Goal: Find specific page/section: Find specific page/section

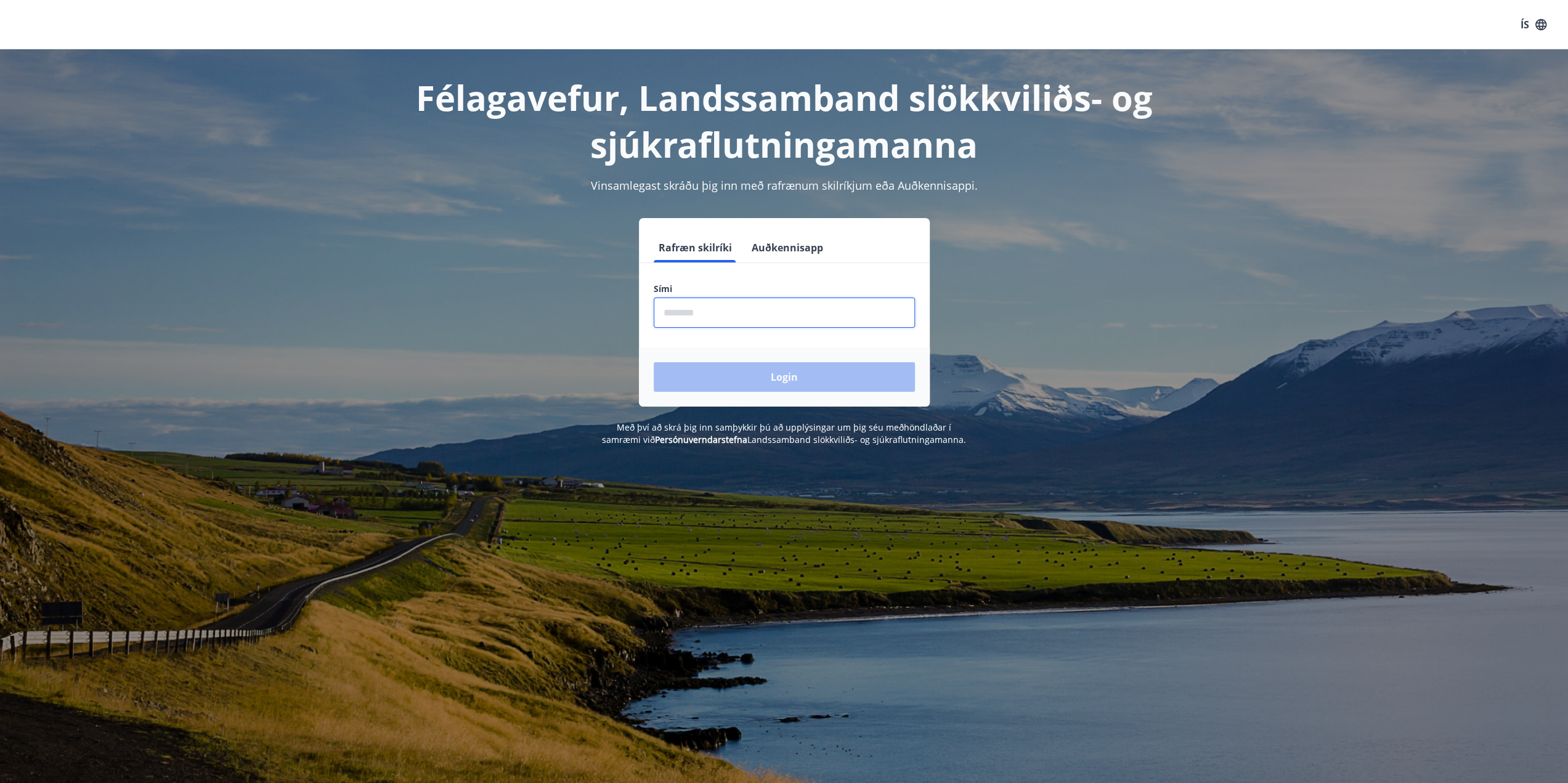
click at [731, 310] on input "phone" at bounding box center [785, 313] width 261 height 30
type input "********"
drag, startPoint x: 784, startPoint y: 374, endPoint x: 1010, endPoint y: 380, distance: 226.1
click at [784, 374] on button "Login" at bounding box center [785, 377] width 261 height 30
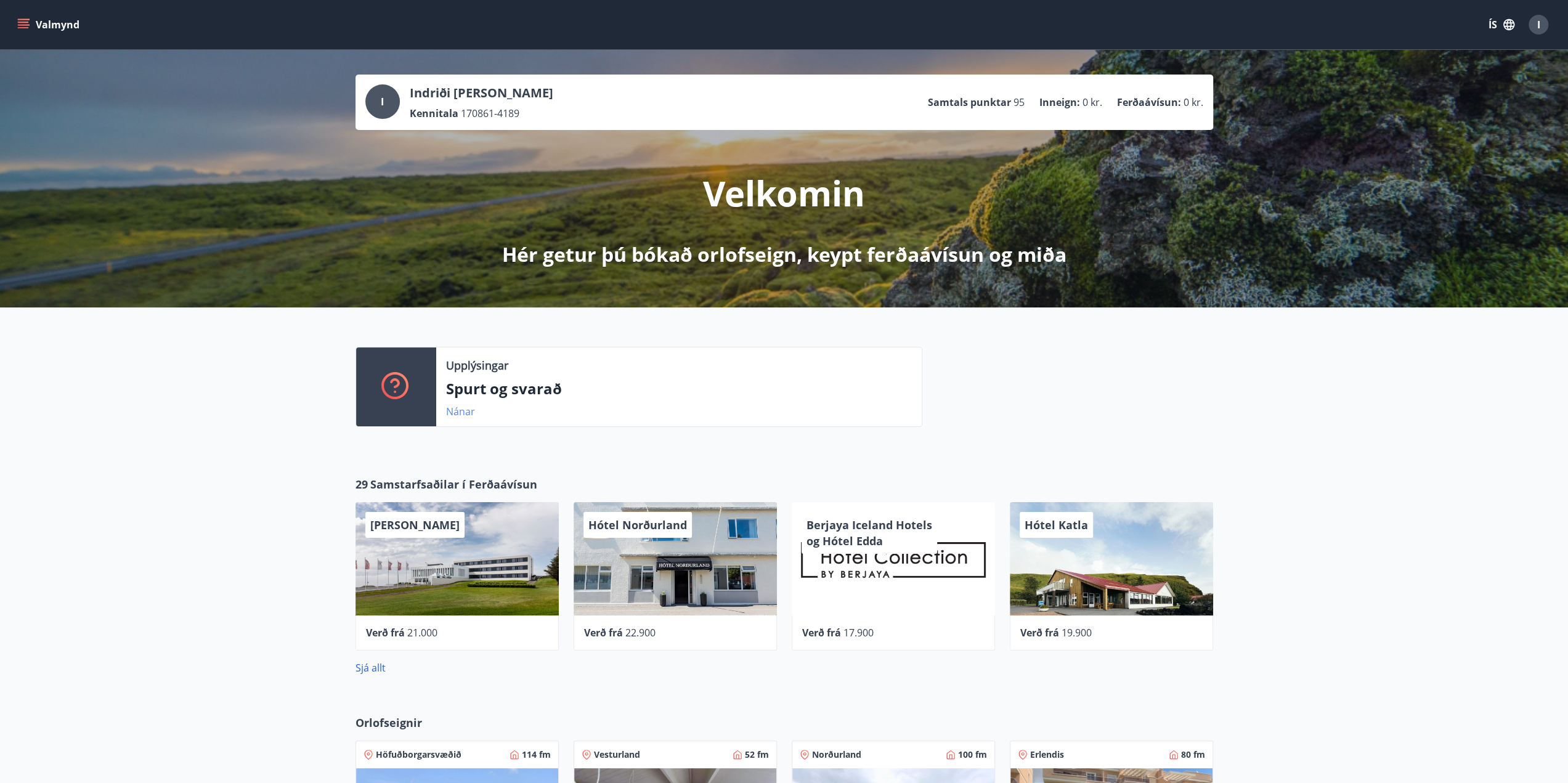
click at [464, 413] on link "Nánar" at bounding box center [460, 411] width 29 height 14
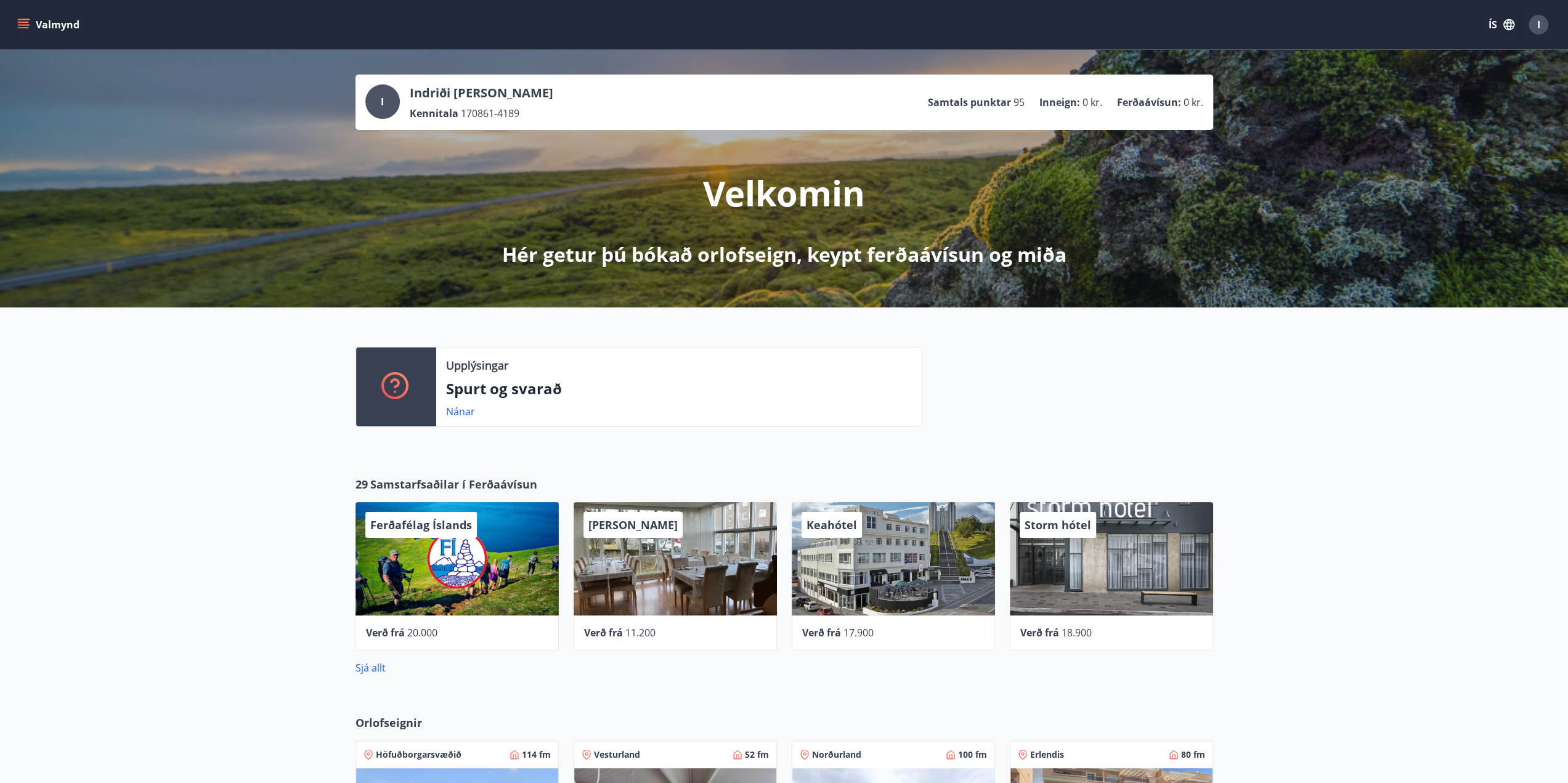
click at [979, 105] on p "Samtals punktar" at bounding box center [970, 102] width 83 height 14
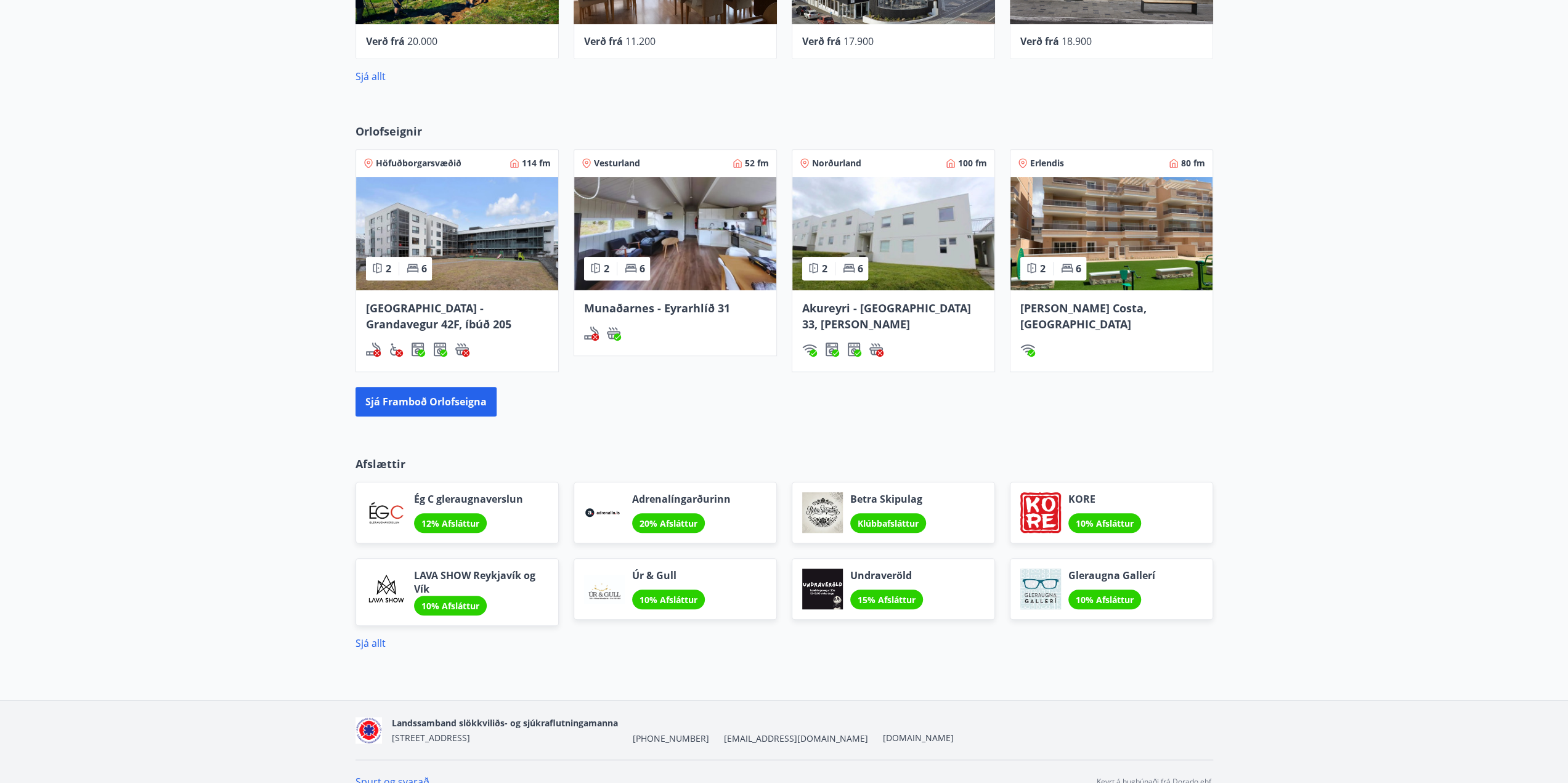
scroll to position [609, 0]
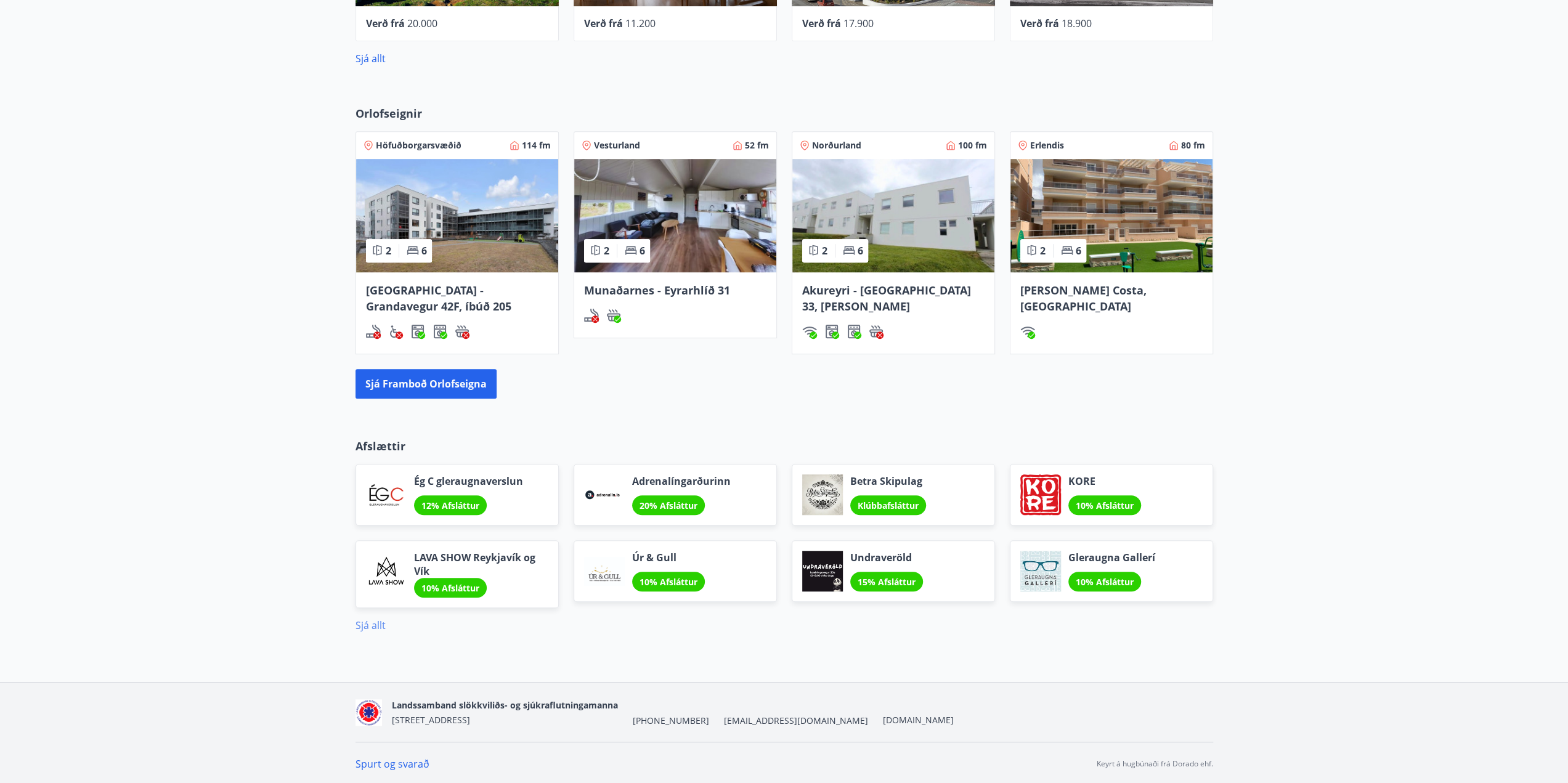
click at [365, 622] on link "Sjá allt" at bounding box center [370, 625] width 30 height 14
